Goal: Information Seeking & Learning: Learn about a topic

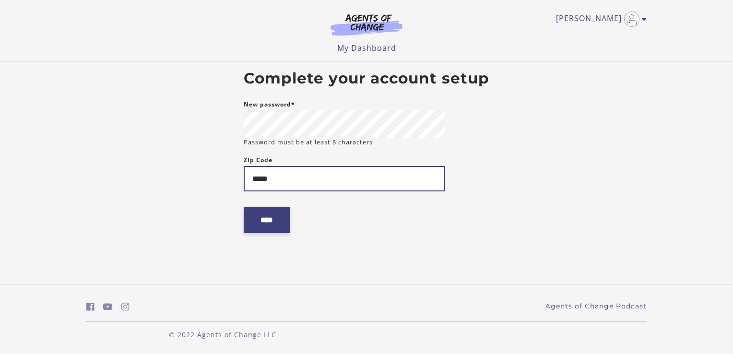
type input "*****"
click at [259, 216] on input "****" at bounding box center [267, 220] width 46 height 26
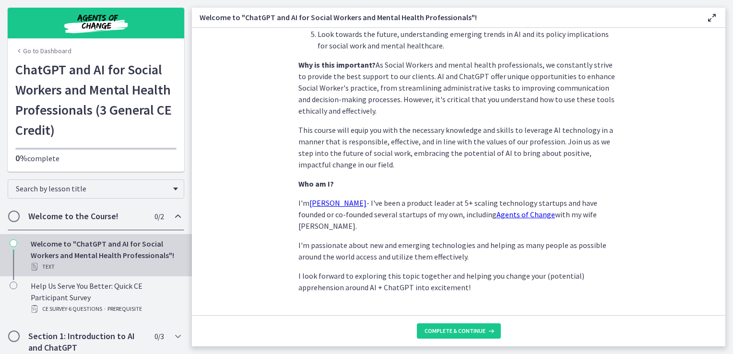
scroll to position [445, 0]
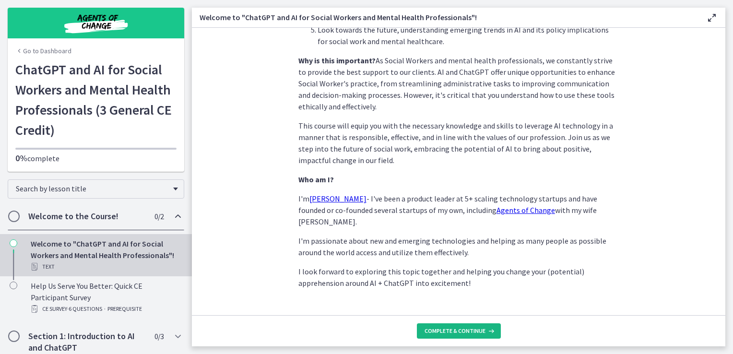
click at [464, 335] on button "Complete & continue" at bounding box center [459, 330] width 84 height 15
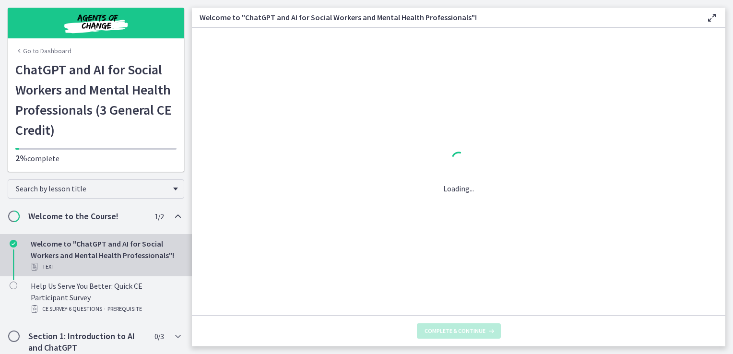
scroll to position [0, 0]
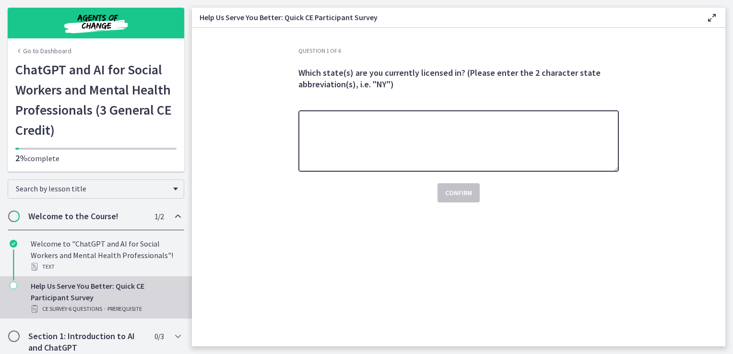
click at [602, 123] on textarea at bounding box center [458, 140] width 320 height 61
click at [602, 123] on textarea "**" at bounding box center [458, 140] width 320 height 61
type textarea "**"
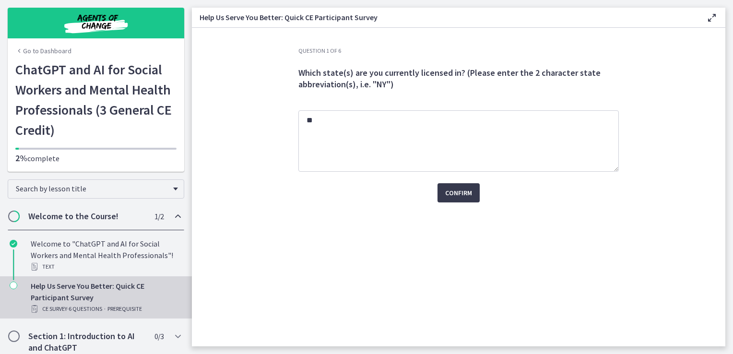
click at [523, 212] on div "Question 1 of 6 Which state(s) are you currently licensed in? (Please enter the…" at bounding box center [459, 196] width 336 height 299
click at [465, 196] on span "Confirm" at bounding box center [458, 193] width 27 height 12
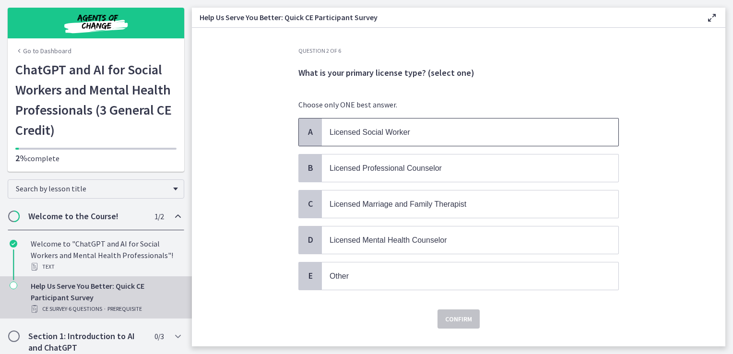
click at [425, 137] on p "Licensed Social Worker" at bounding box center [461, 132] width 262 height 12
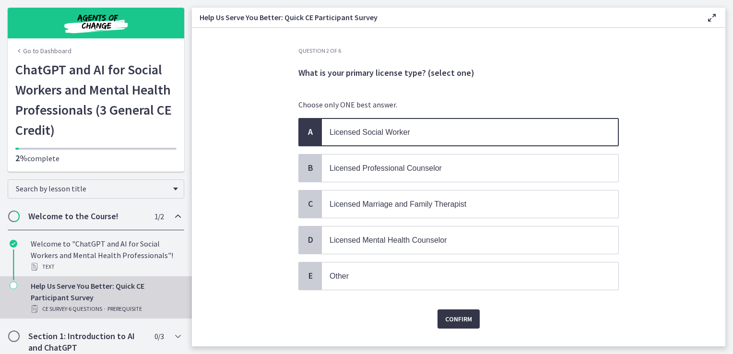
click at [451, 322] on button "Confirm" at bounding box center [458, 318] width 42 height 19
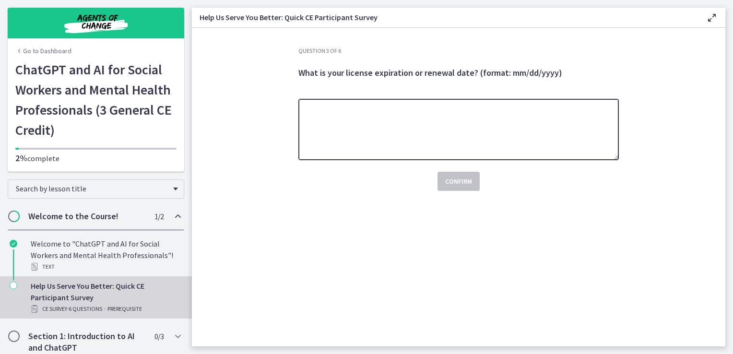
click at [440, 109] on textarea at bounding box center [458, 129] width 320 height 61
click at [368, 114] on textarea at bounding box center [458, 129] width 320 height 61
click at [443, 111] on textarea at bounding box center [458, 129] width 320 height 61
type textarea "**********"
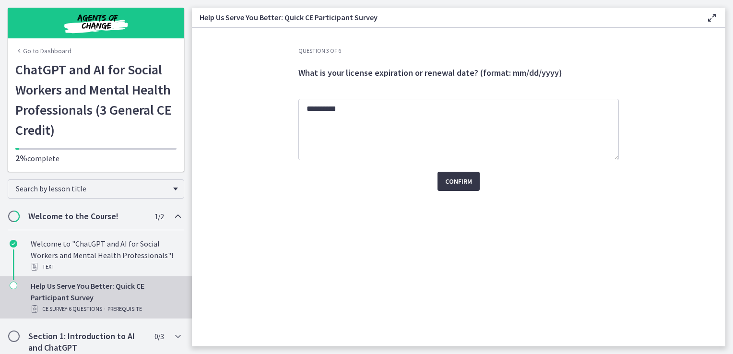
click at [454, 185] on span "Confirm" at bounding box center [458, 182] width 27 height 12
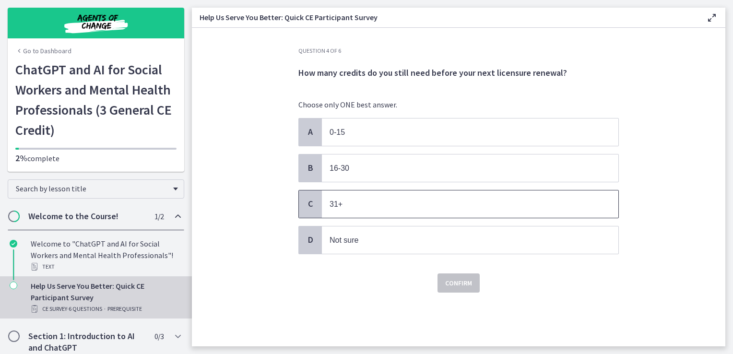
click at [385, 203] on p "31+" at bounding box center [461, 204] width 262 height 12
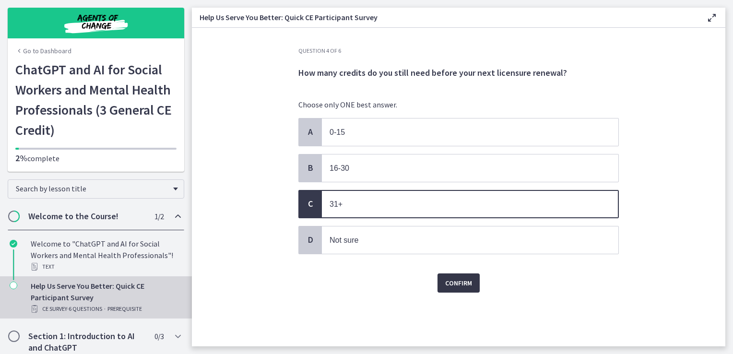
click at [464, 281] on span "Confirm" at bounding box center [458, 283] width 27 height 12
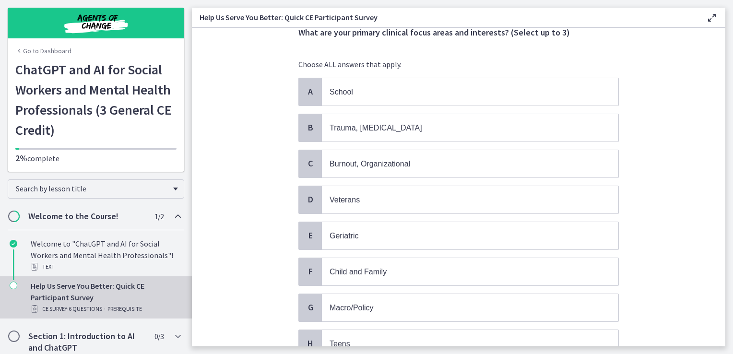
scroll to position [42, 0]
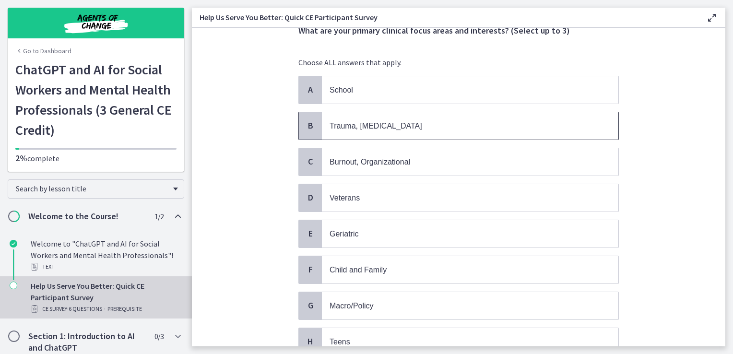
click at [359, 129] on span "Trauma, PTSD" at bounding box center [376, 126] width 93 height 8
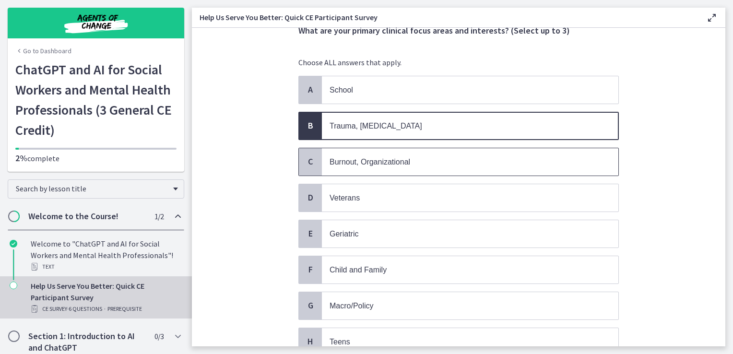
click at [371, 156] on p "Burnout, Organizational" at bounding box center [461, 162] width 262 height 12
click at [409, 300] on p "Macro/Policy" at bounding box center [461, 306] width 262 height 12
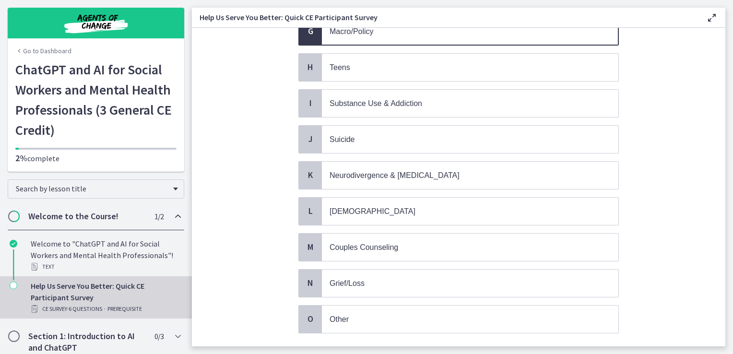
scroll to position [321, 0]
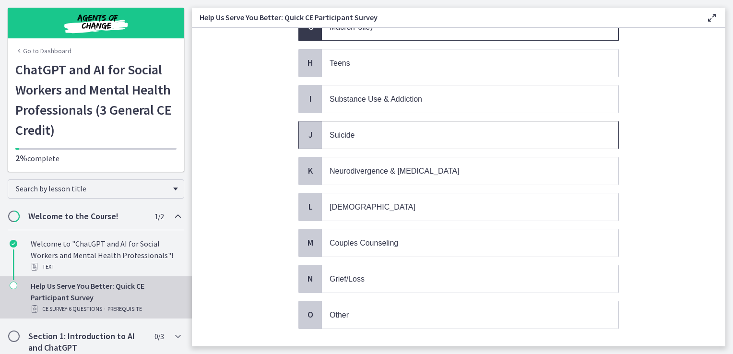
click at [370, 129] on p "Suicide" at bounding box center [461, 135] width 262 height 12
click at [416, 273] on p "Grief/Loss" at bounding box center [461, 279] width 262 height 12
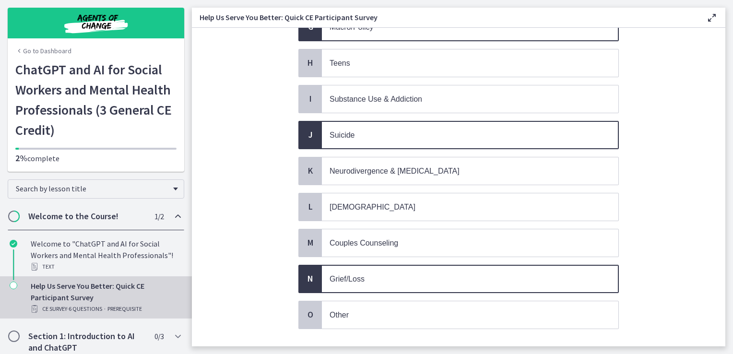
click at [459, 348] on button "Confirm" at bounding box center [458, 357] width 42 height 19
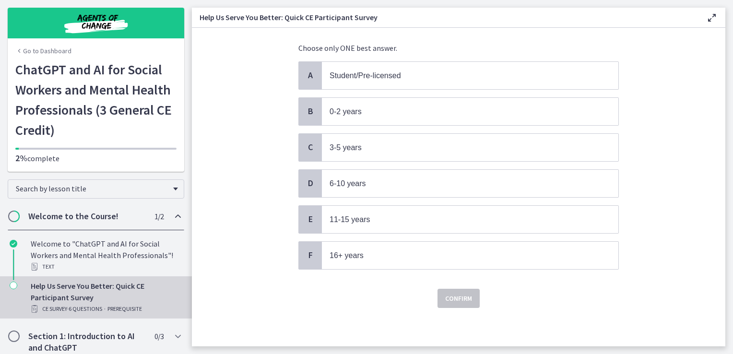
scroll to position [0, 0]
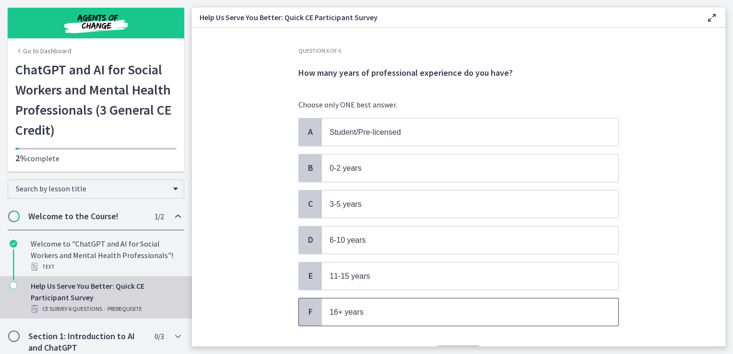
click at [400, 312] on p "16+ years" at bounding box center [461, 312] width 262 height 12
click at [464, 345] on button "Confirm" at bounding box center [458, 354] width 42 height 19
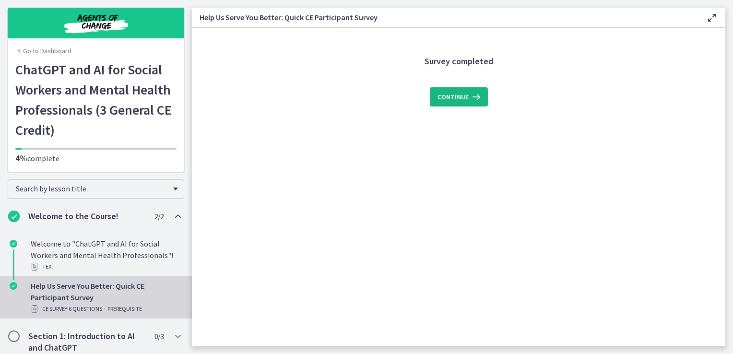
click at [464, 95] on span "Continue" at bounding box center [452, 97] width 31 height 12
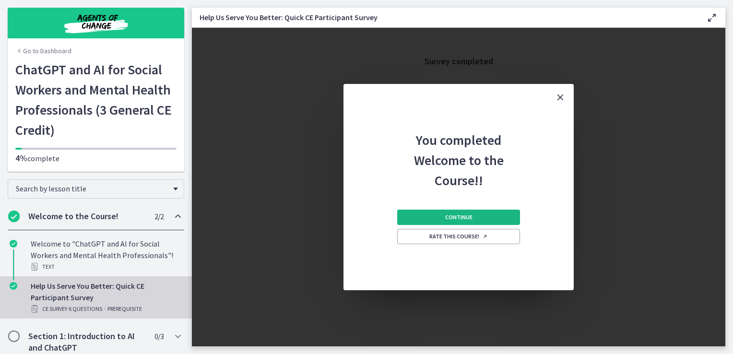
click at [480, 217] on button "Continue" at bounding box center [458, 217] width 123 height 15
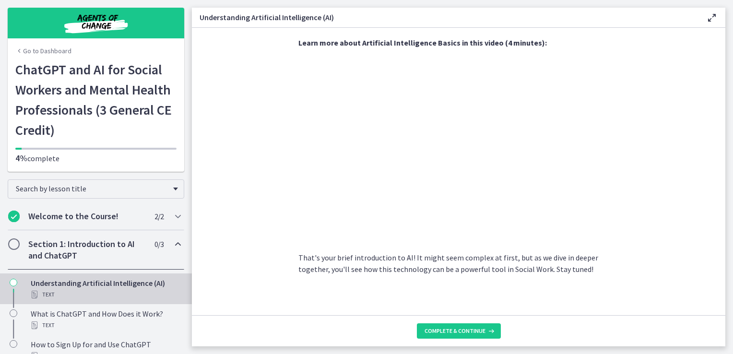
scroll to position [417, 0]
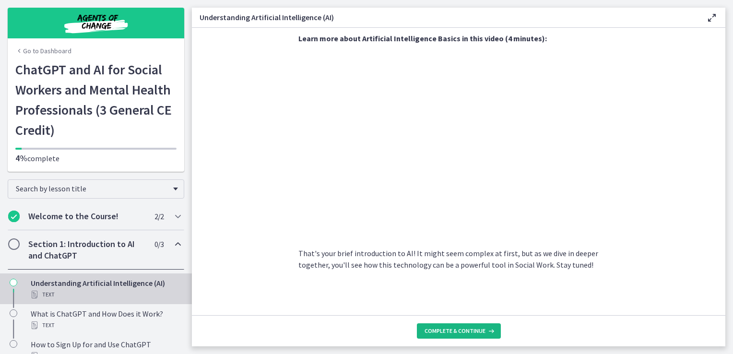
click at [493, 325] on button "Complete & continue" at bounding box center [459, 330] width 84 height 15
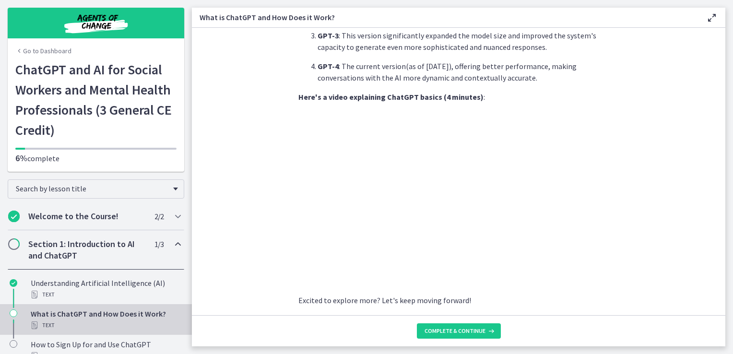
scroll to position [452, 0]
